Goal: Navigation & Orientation: Find specific page/section

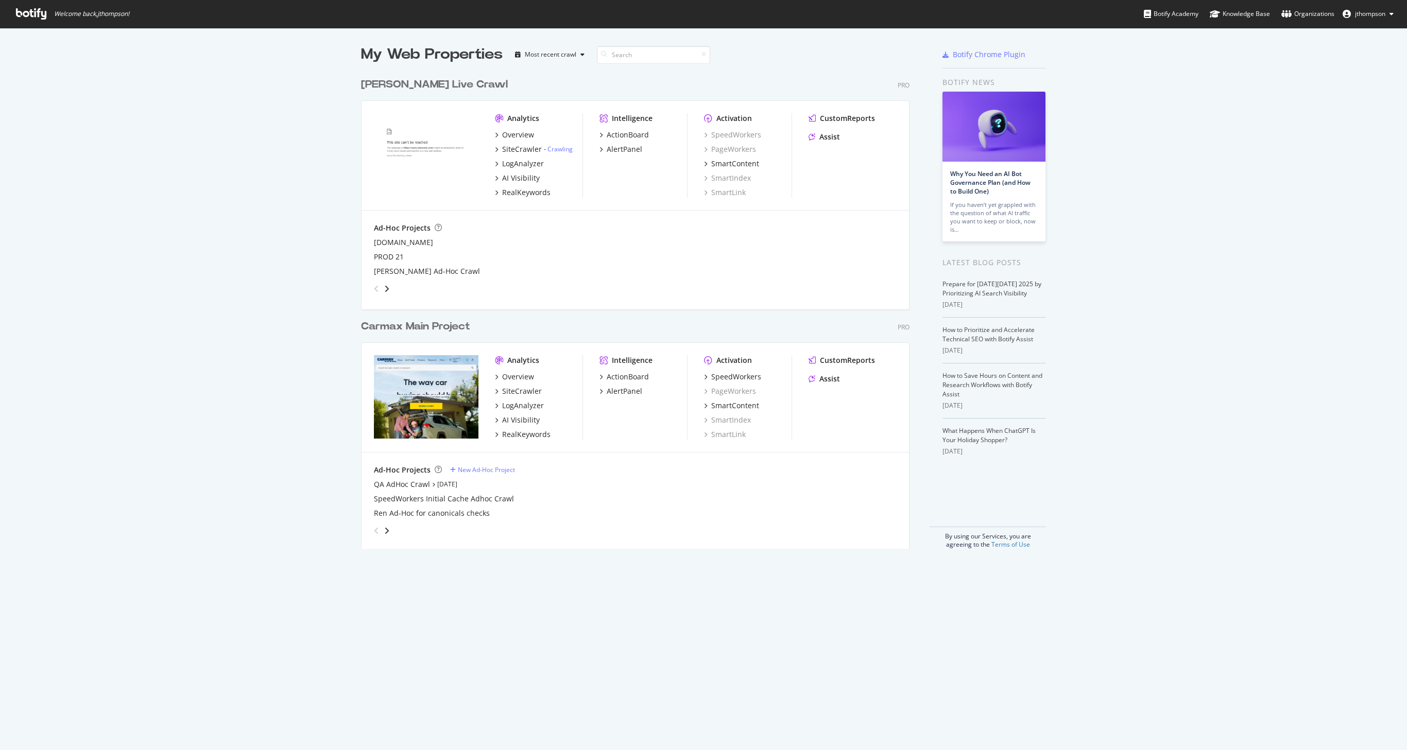
scroll to position [476, 549]
click at [520, 392] on div "SiteCrawler" at bounding box center [522, 391] width 40 height 10
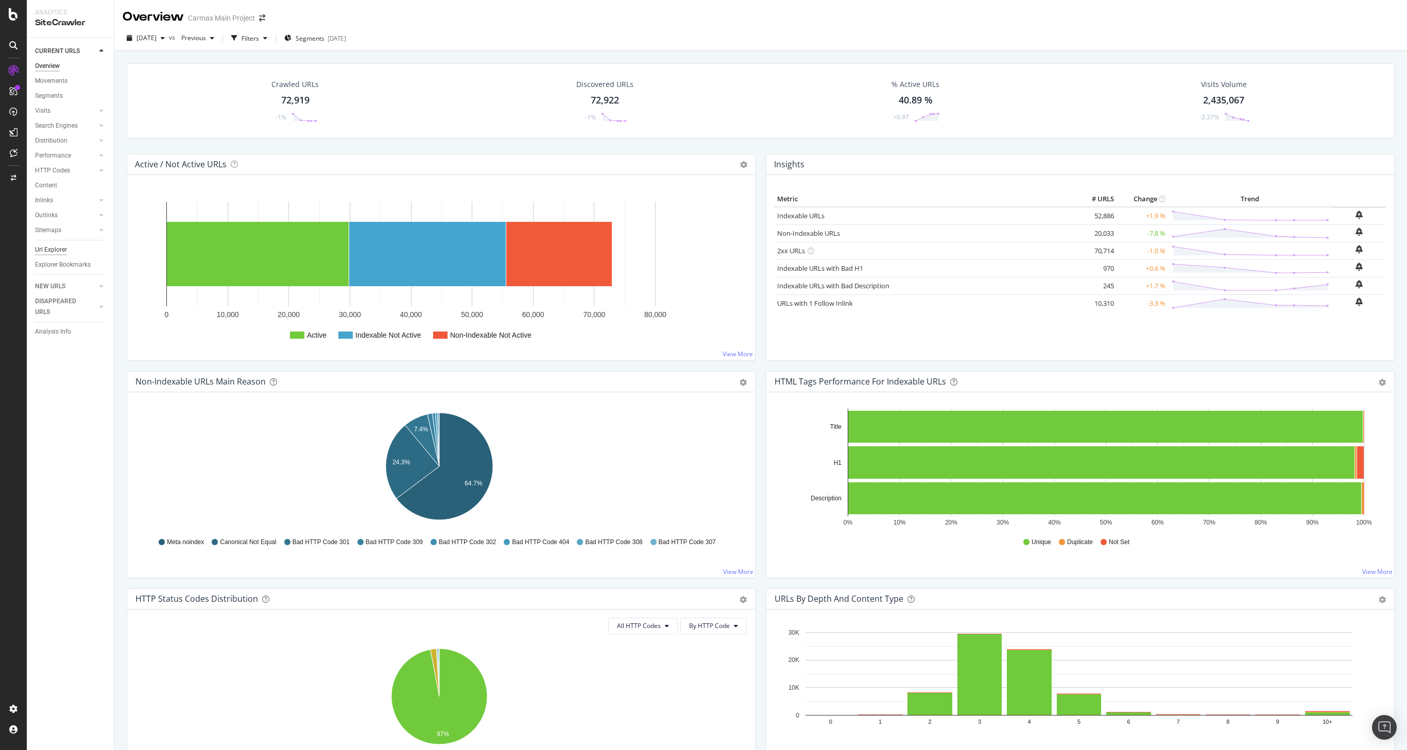
click at [45, 248] on div "Url Explorer" at bounding box center [51, 250] width 32 height 11
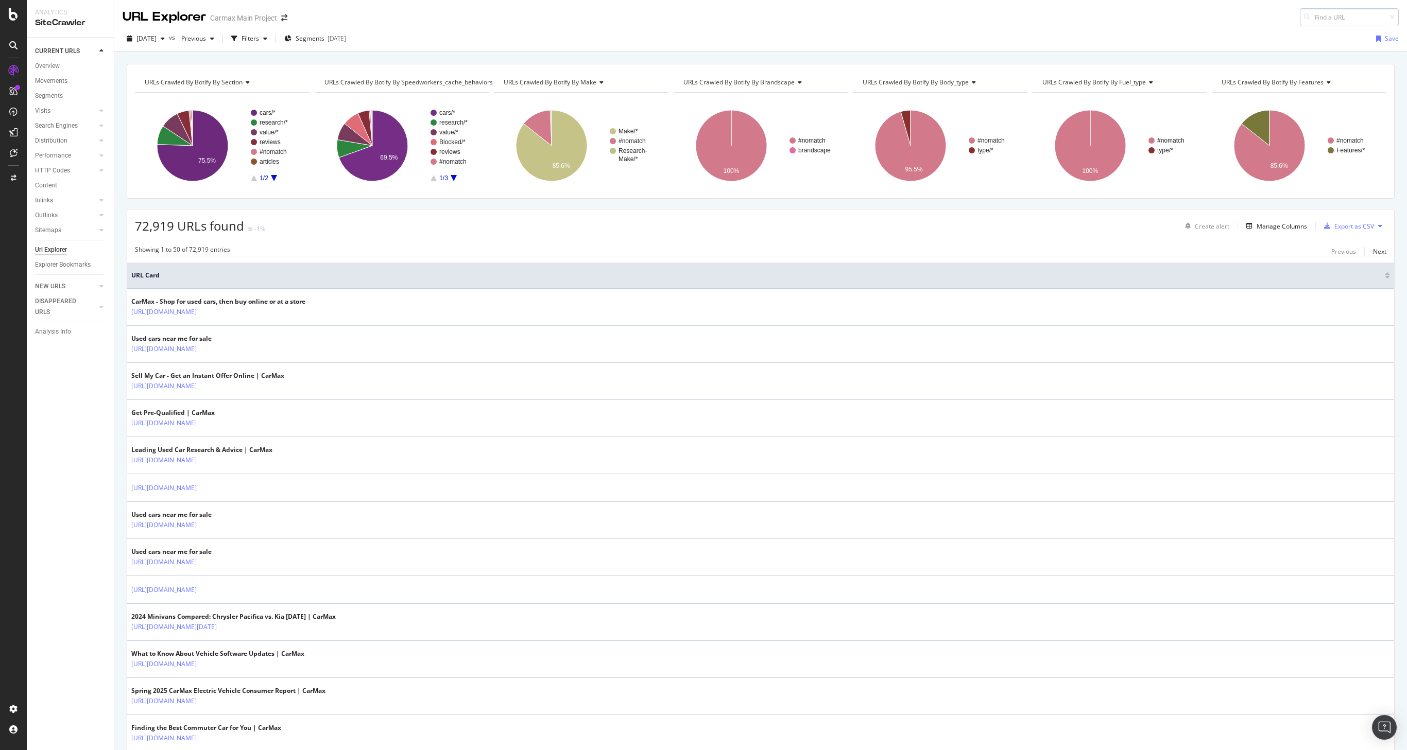
click at [1332, 17] on input at bounding box center [1349, 17] width 99 height 18
